Goal: Transaction & Acquisition: Purchase product/service

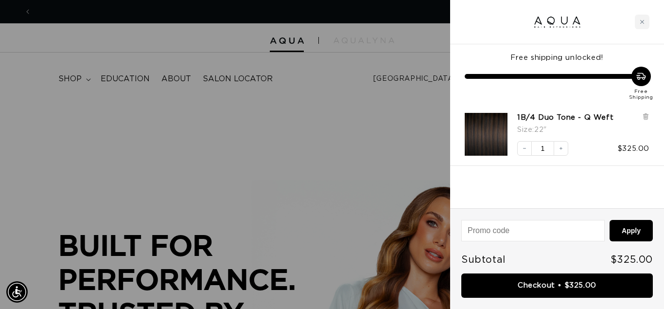
scroll to position [0, 595]
click at [646, 118] on icon at bounding box center [645, 116] width 4 height 5
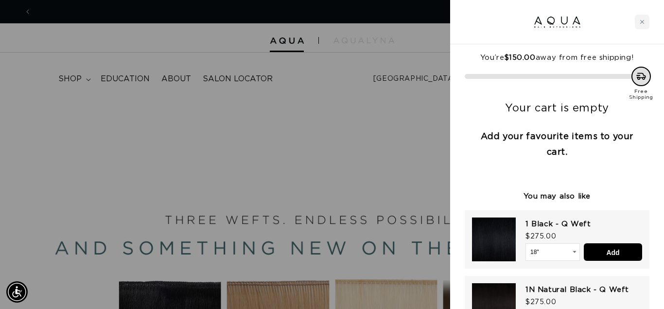
scroll to position [0, 1190]
click at [641, 22] on icon "Close cart" at bounding box center [642, 21] width 5 height 5
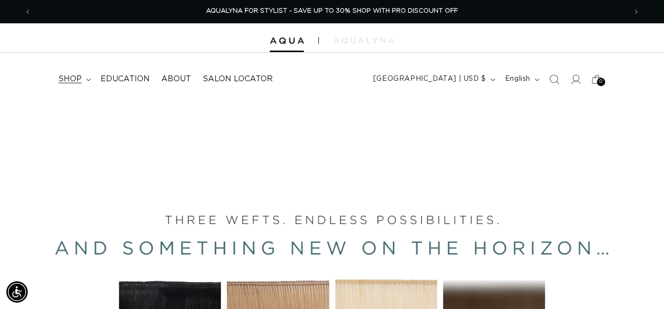
click at [71, 81] on span "shop" at bounding box center [69, 79] width 23 height 10
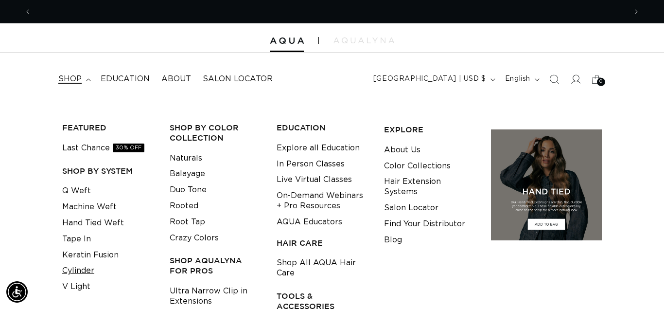
scroll to position [0, 0]
click at [76, 257] on link "Keratin Fusion" at bounding box center [90, 255] width 56 height 16
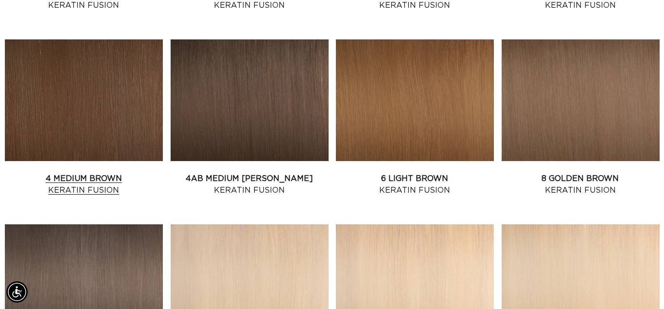
scroll to position [0, 1190]
click at [106, 173] on link "4 Medium Brown Keratin Fusion" at bounding box center [84, 184] width 158 height 23
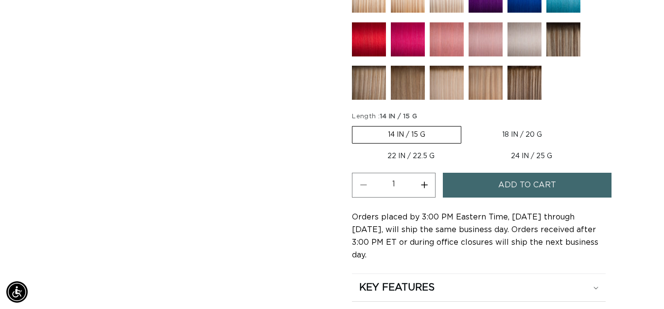
scroll to position [0, 595]
click at [423, 182] on button "Increase quantity for 4 Medium Brown - Keratin Fusion" at bounding box center [424, 185] width 22 height 25
type input "2"
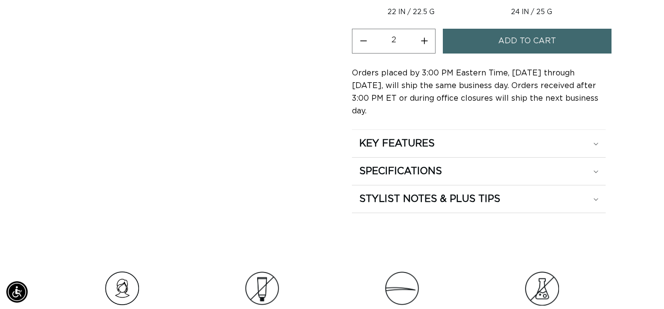
scroll to position [694, 0]
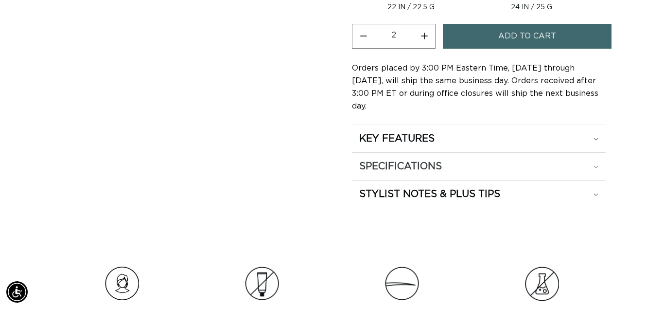
click at [406, 160] on h2 "SPECIFICATIONS" at bounding box center [400, 166] width 83 height 13
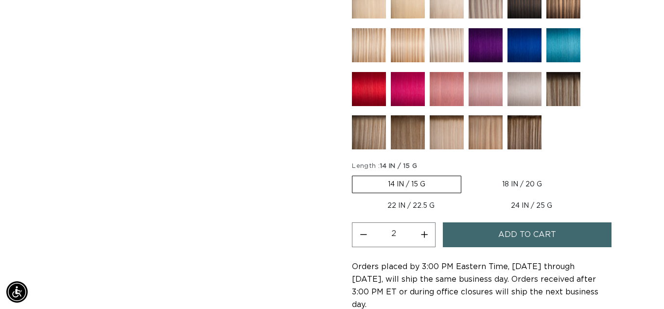
scroll to position [0, 595]
click at [532, 233] on span "Add to cart" at bounding box center [527, 234] width 58 height 25
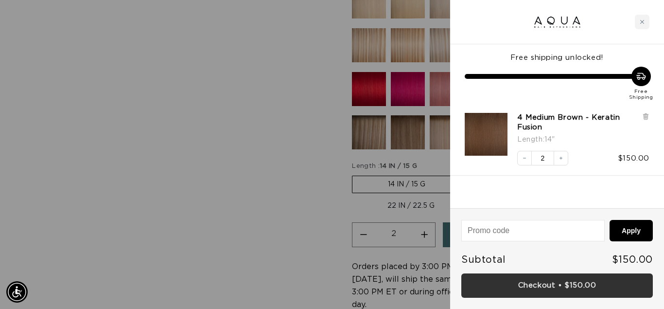
click at [566, 288] on link "Checkout • $150.00" at bounding box center [556, 285] width 191 height 25
